Goal: Communication & Community: Answer question/provide support

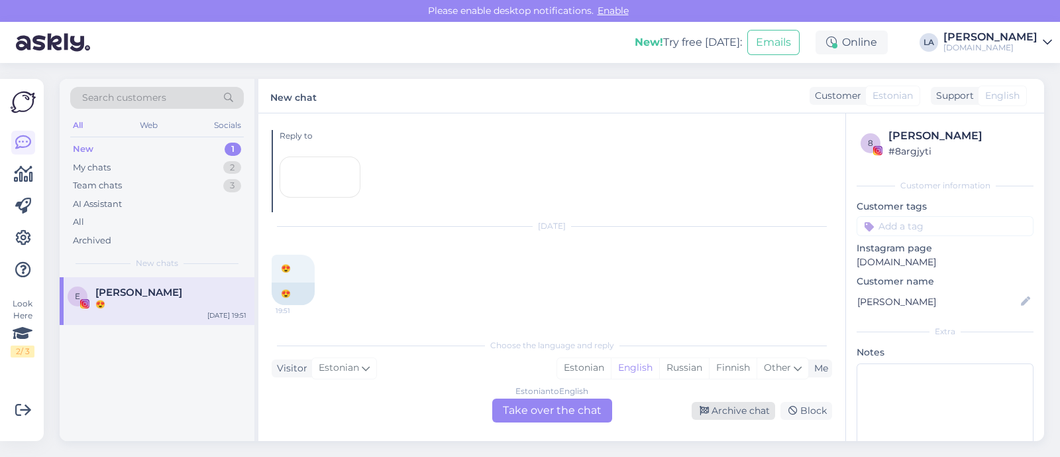
click at [721, 411] on div "Archive chat" at bounding box center [733, 411] width 83 height 18
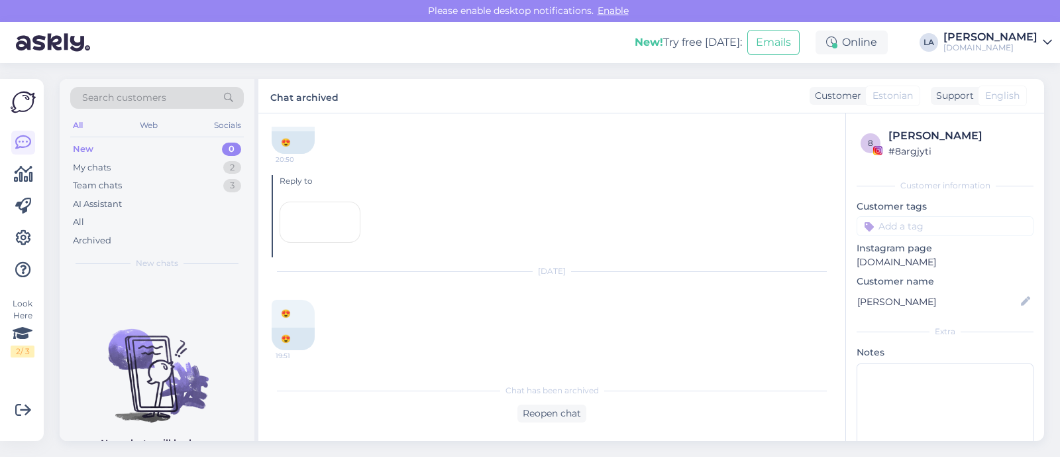
scroll to position [14538, 0]
click at [189, 170] on div "My chats 2" at bounding box center [157, 167] width 174 height 19
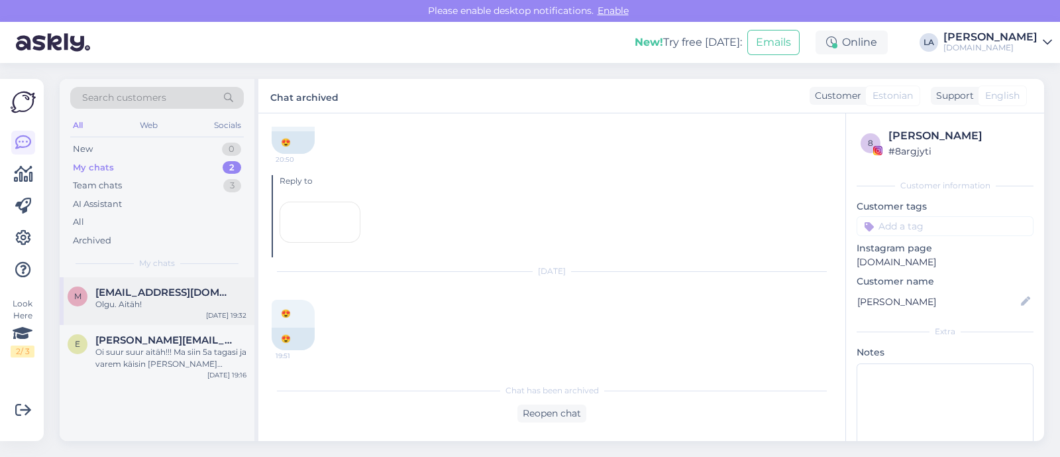
click at [189, 307] on div "Olgu. Aitäh!" at bounding box center [170, 304] width 151 height 12
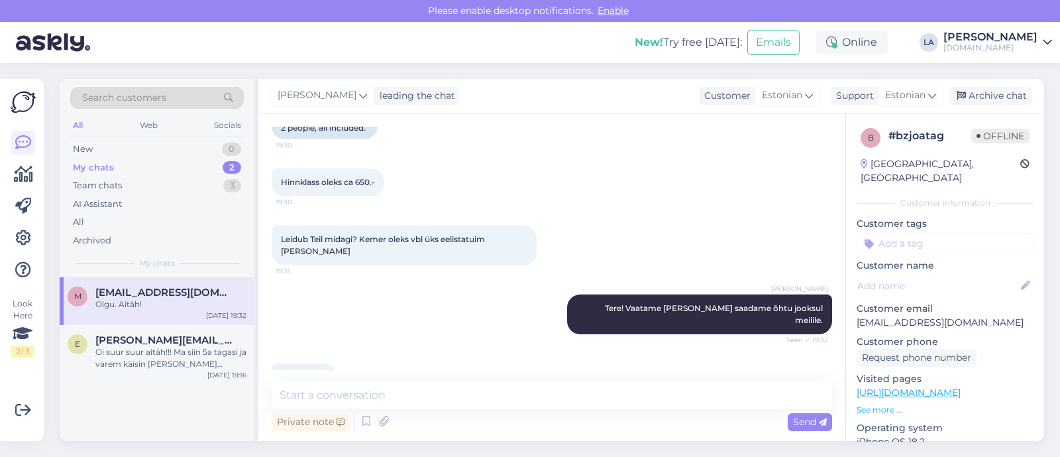
scroll to position [0, 0]
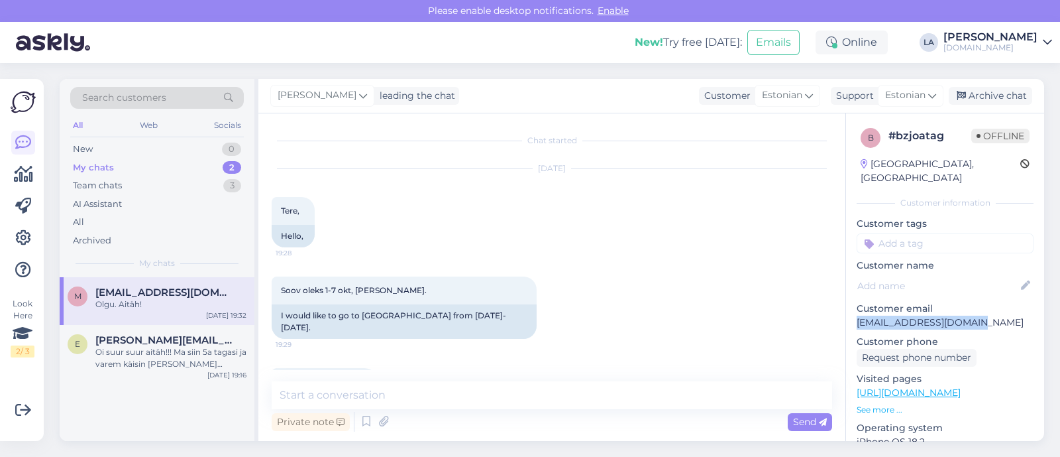
drag, startPoint x: 857, startPoint y: 304, endPoint x: 982, endPoint y: 306, distance: 125.3
click at [982, 306] on div "b # bzjoatag Offline [GEOGRAPHIC_DATA], [GEOGRAPHIC_DATA] Customer information …" at bounding box center [945, 392] width 198 height 559
copy p "[EMAIL_ADDRESS][DOMAIN_NAME]"
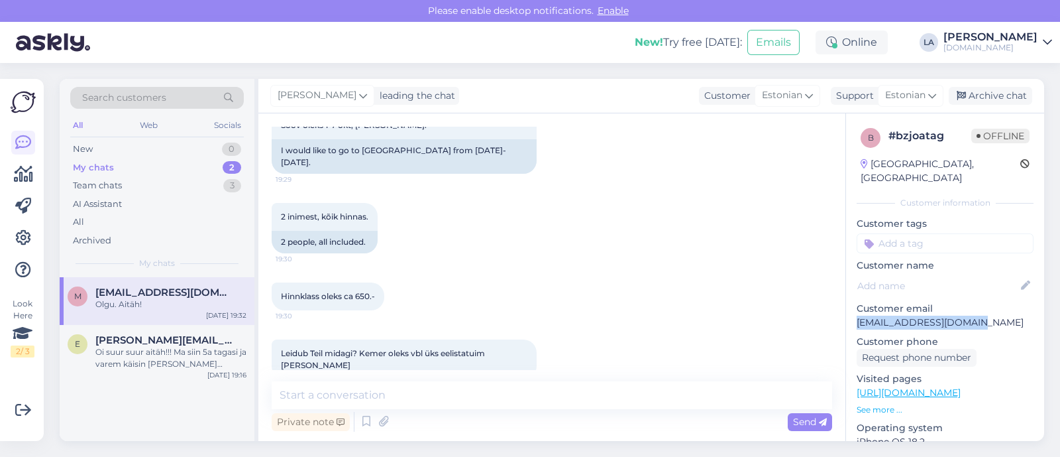
scroll to position [279, 0]
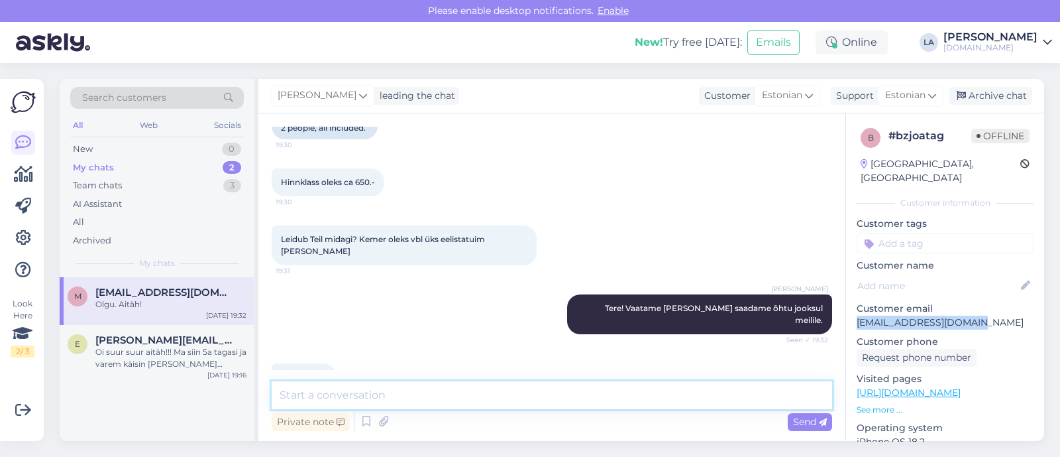
click at [439, 396] on textarea at bounding box center [552, 395] width 561 height 28
type textarea "Pakumised saadetud. :)"
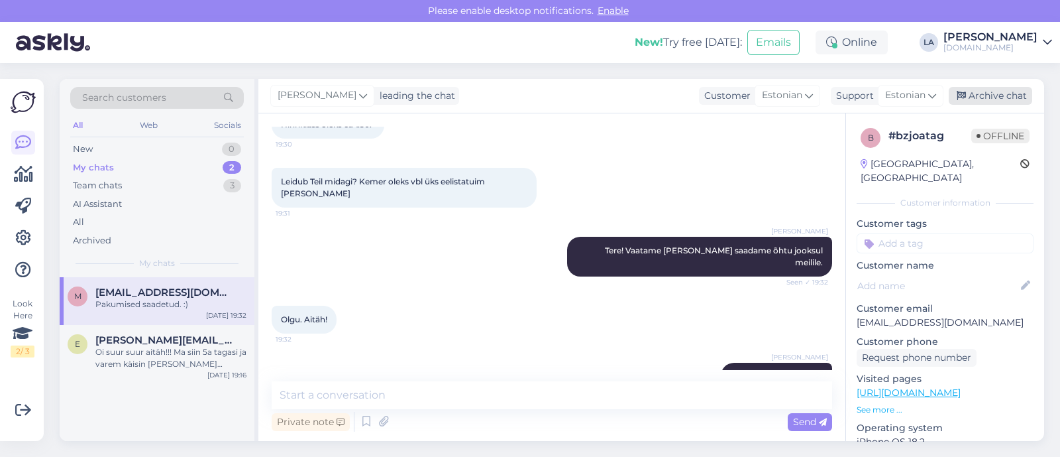
click at [977, 99] on div "Archive chat" at bounding box center [990, 96] width 83 height 18
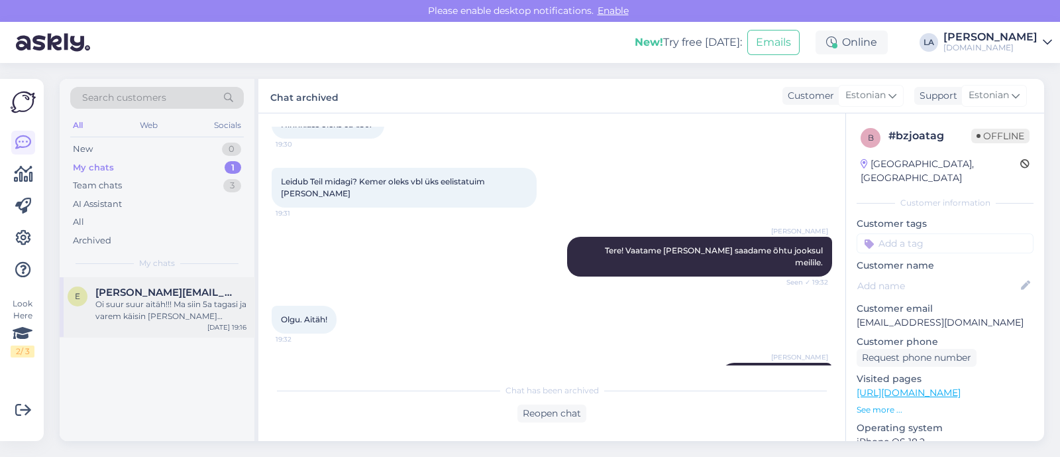
click at [178, 293] on span "[PERSON_NAME][EMAIL_ADDRESS][DOMAIN_NAME]" at bounding box center [164, 292] width 138 height 12
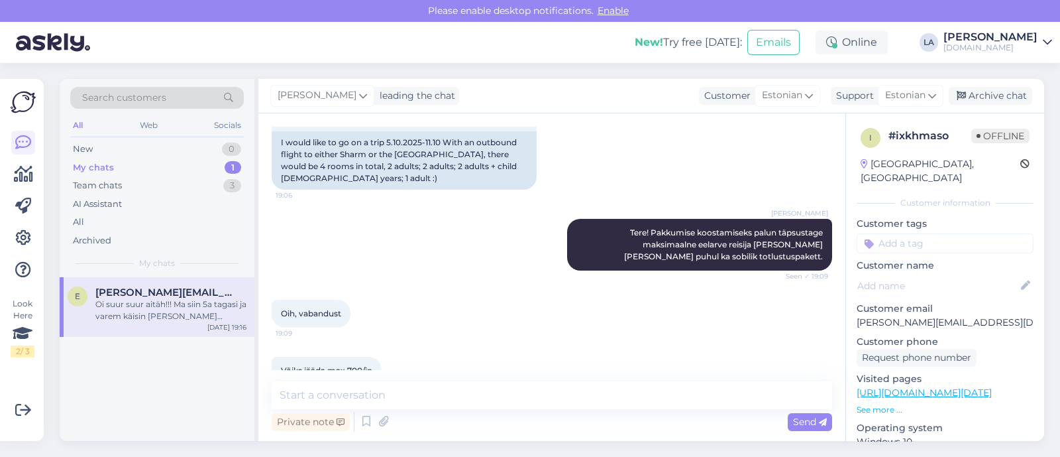
scroll to position [89, 0]
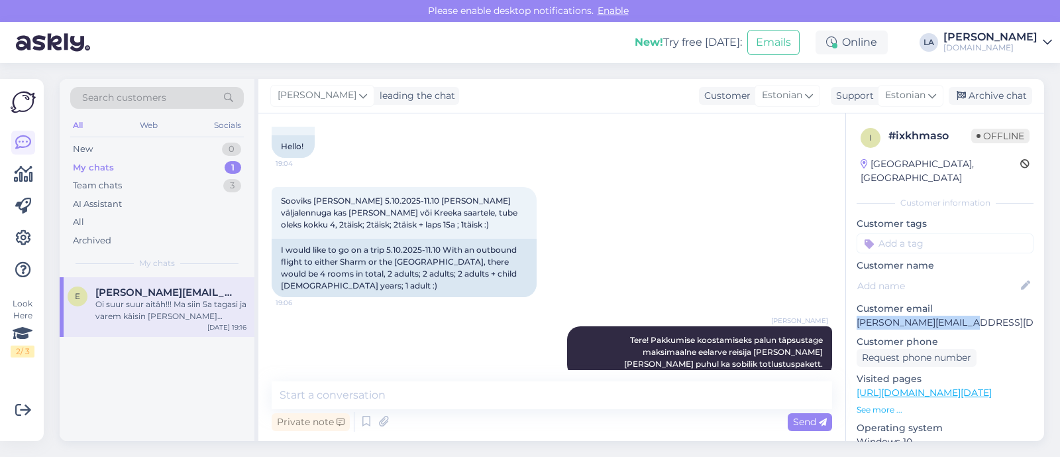
drag, startPoint x: 855, startPoint y: 305, endPoint x: 988, endPoint y: 309, distance: 133.2
click at [993, 307] on div "i # ixkhmaso Offline [GEOGRAPHIC_DATA], [GEOGRAPHIC_DATA] Customer information …" at bounding box center [945, 392] width 198 height 559
copy p "[PERSON_NAME][EMAIL_ADDRESS][DOMAIN_NAME]"
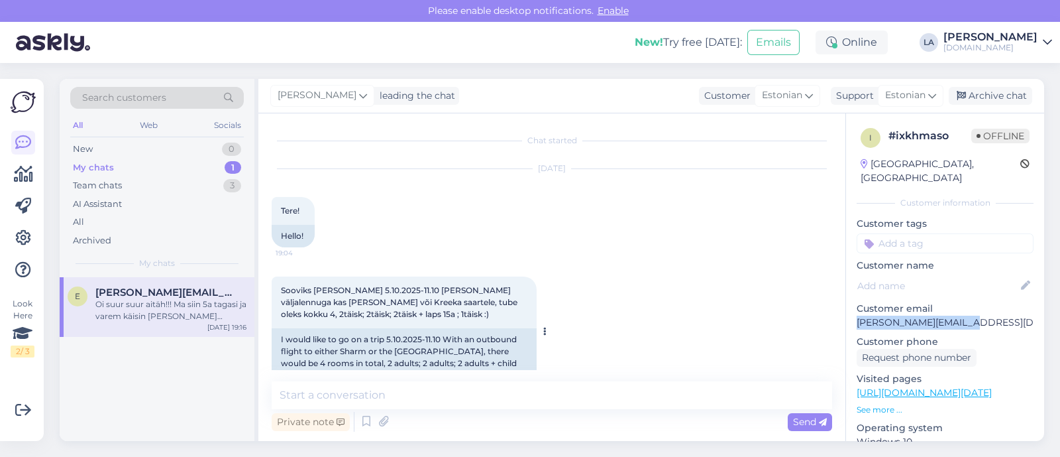
scroll to position [82, 0]
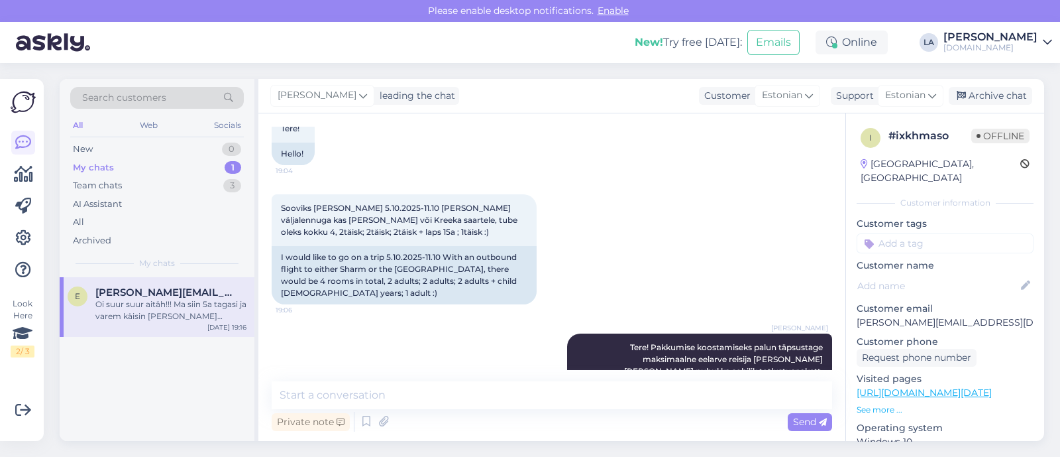
click at [359, 332] on div "Lilit [PERSON_NAME]! Pakkumise koostamiseks palun täpsustage maksimaalne eelarv…" at bounding box center [552, 359] width 561 height 81
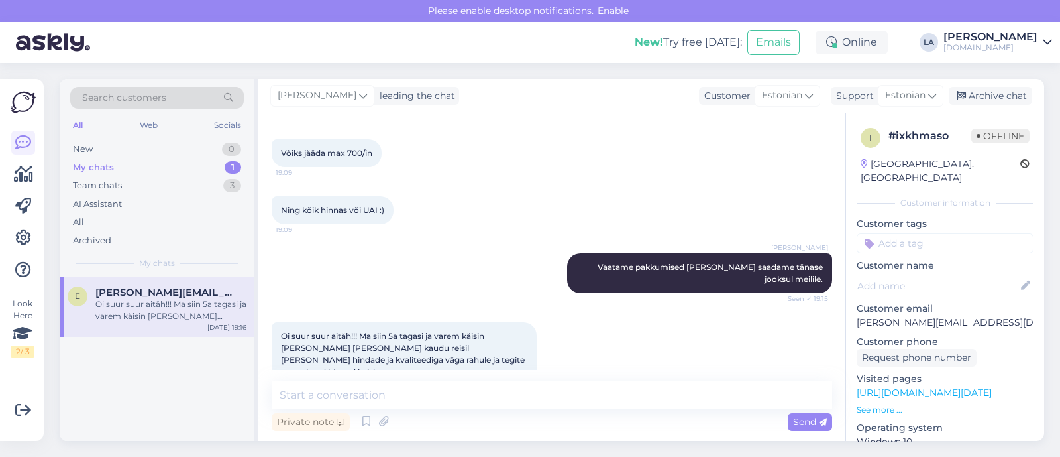
scroll to position [421, 0]
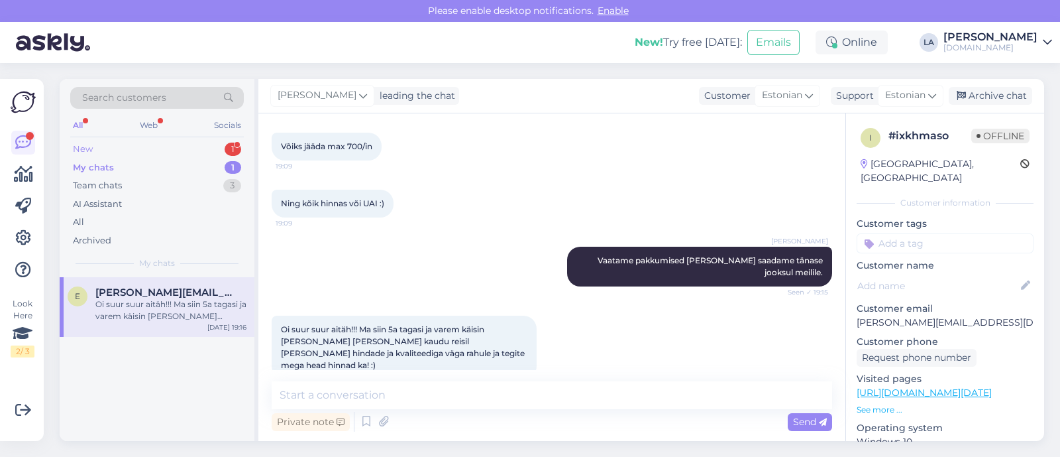
click at [203, 144] on div "New 1" at bounding box center [157, 149] width 174 height 19
click at [205, 294] on span "[EMAIL_ADDRESS][DOMAIN_NAME]" at bounding box center [164, 292] width 138 height 12
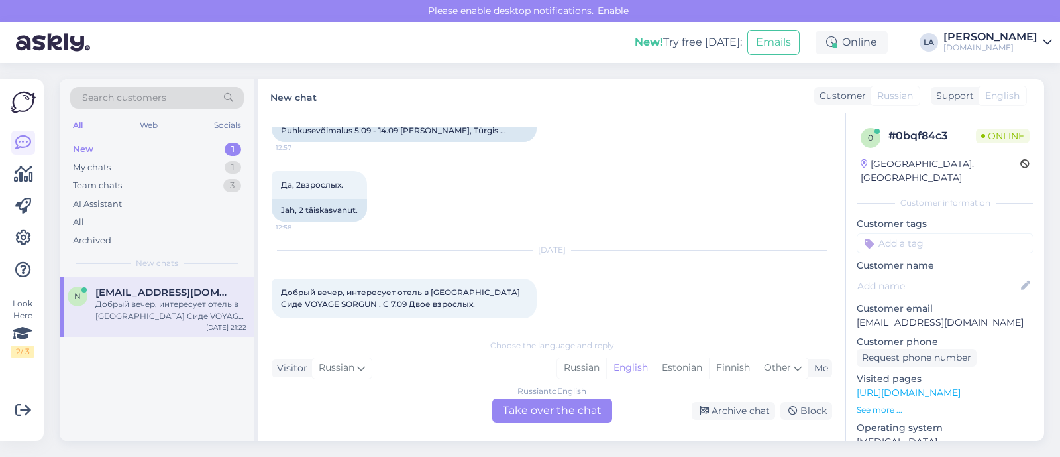
scroll to position [197, 0]
click at [541, 410] on div "Russian to English Take over the chat" at bounding box center [552, 410] width 120 height 24
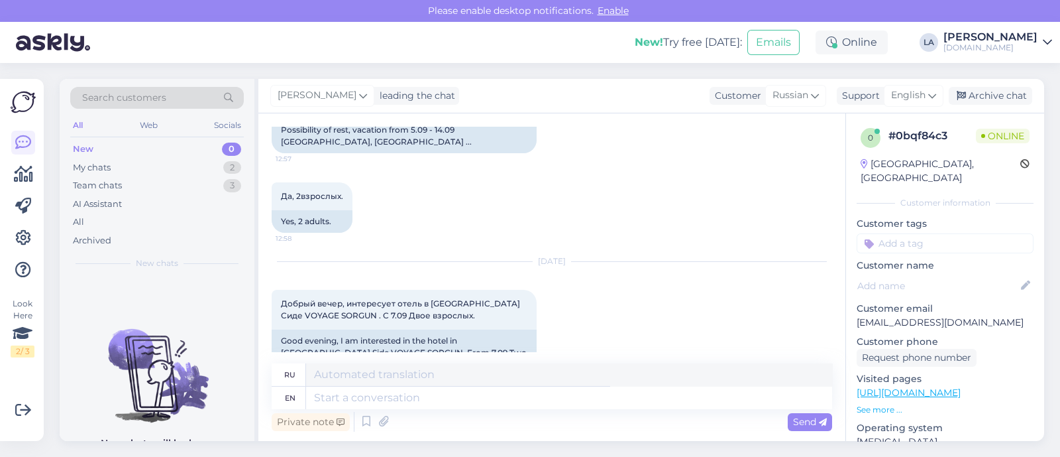
scroll to position [0, 0]
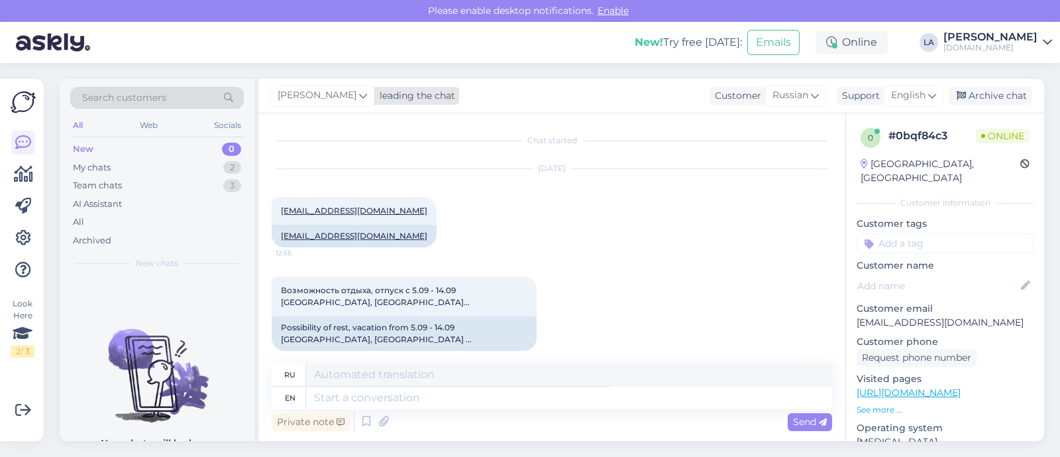
click at [325, 93] on span "[PERSON_NAME]" at bounding box center [317, 95] width 79 height 15
type input "tat"
click at [335, 167] on div "[PERSON_NAME][EMAIL_ADDRESS][DOMAIN_NAME]" at bounding box center [367, 168] width 110 height 12
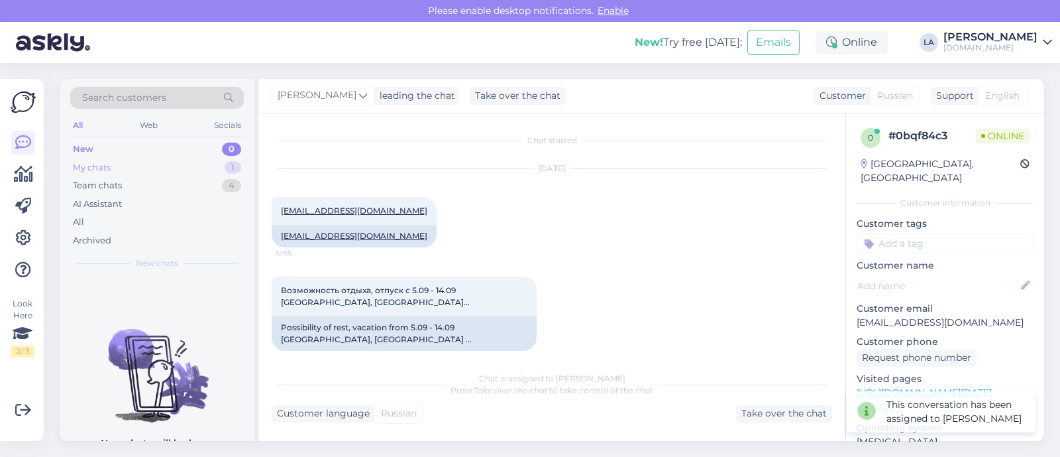
click at [238, 168] on div "1" at bounding box center [233, 167] width 17 height 13
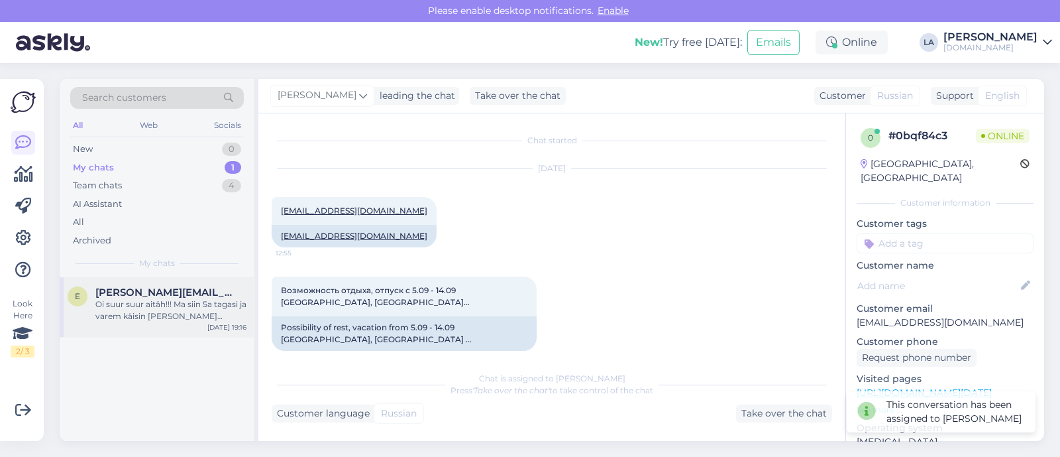
click at [162, 300] on div "Oi suur suur aitäh!!! Ma siin 5a tagasi ja varem käisin [PERSON_NAME] [PERSON_N…" at bounding box center [170, 310] width 151 height 24
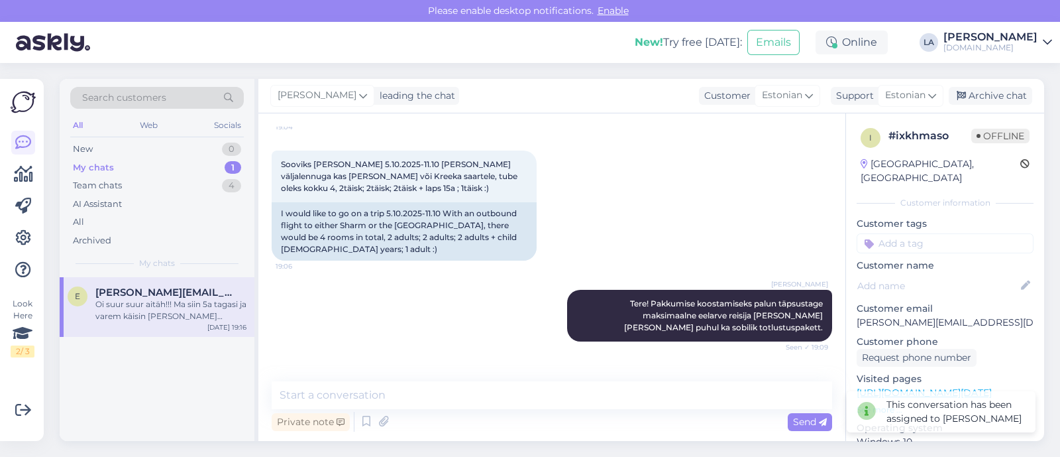
scroll to position [89, 0]
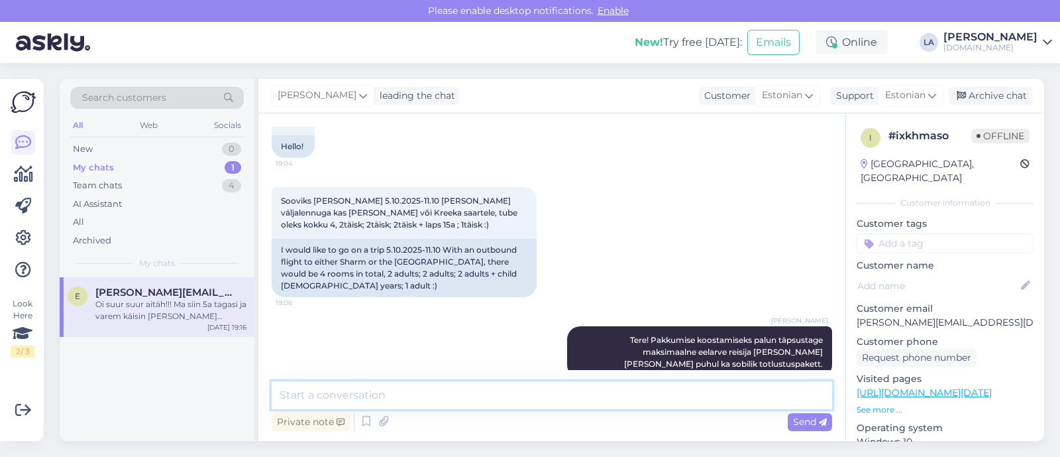
click at [442, 399] on textarea at bounding box center [552, 395] width 561 height 28
type textarea "Pakkumised saadetud. :)"
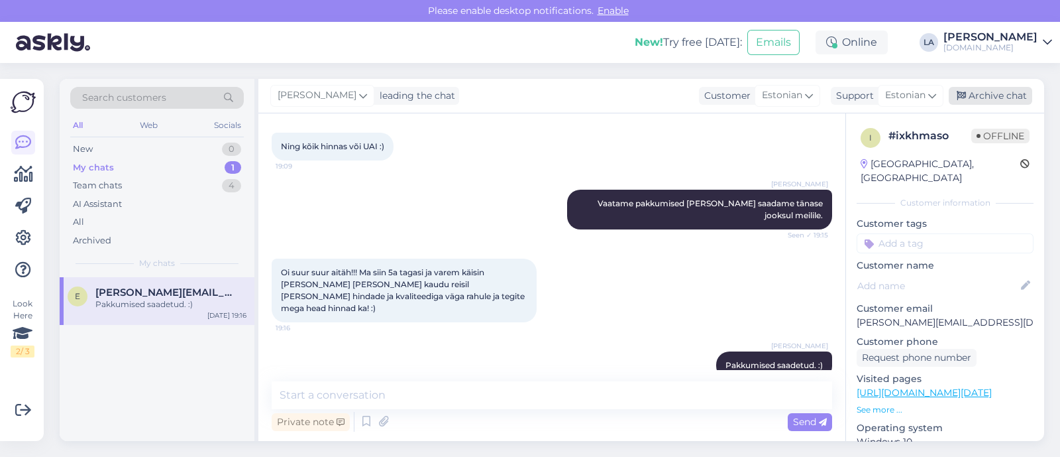
click at [1010, 94] on div "Archive chat" at bounding box center [990, 96] width 83 height 18
